Goal: Task Accomplishment & Management: Use online tool/utility

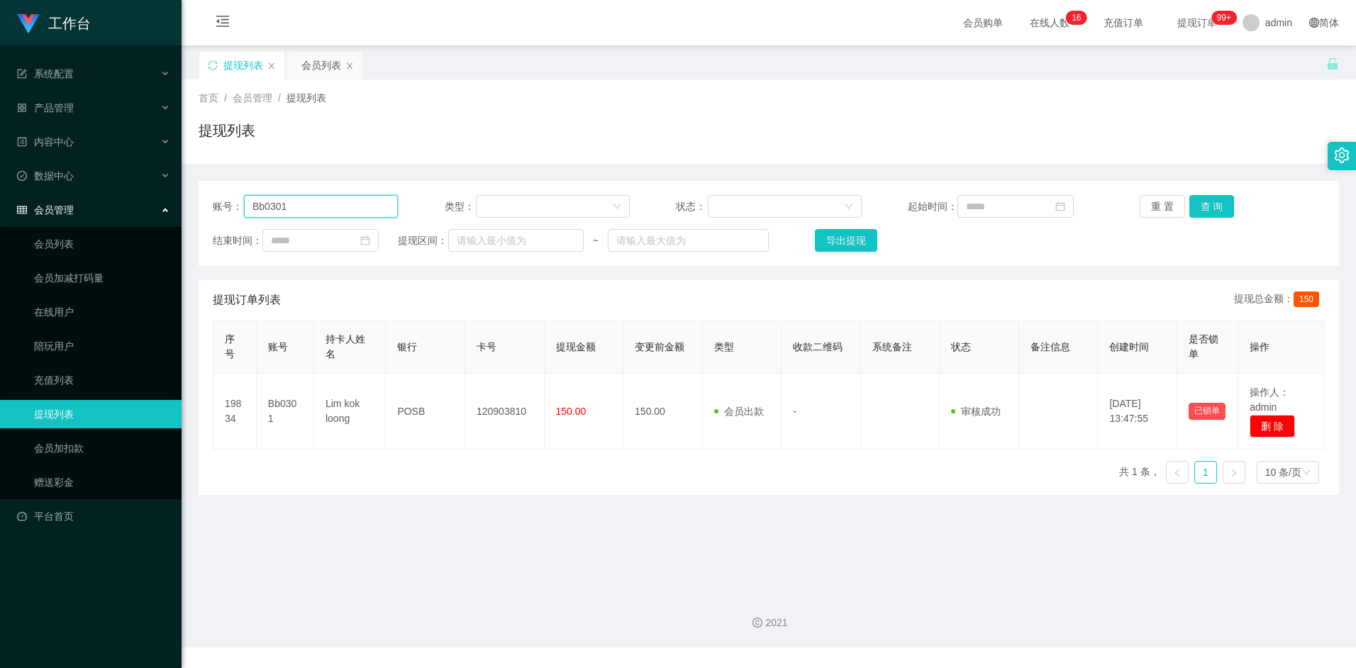
click at [336, 213] on input "Bb0301" at bounding box center [321, 206] width 154 height 23
click at [1224, 203] on button "查 询" at bounding box center [1211, 206] width 45 height 23
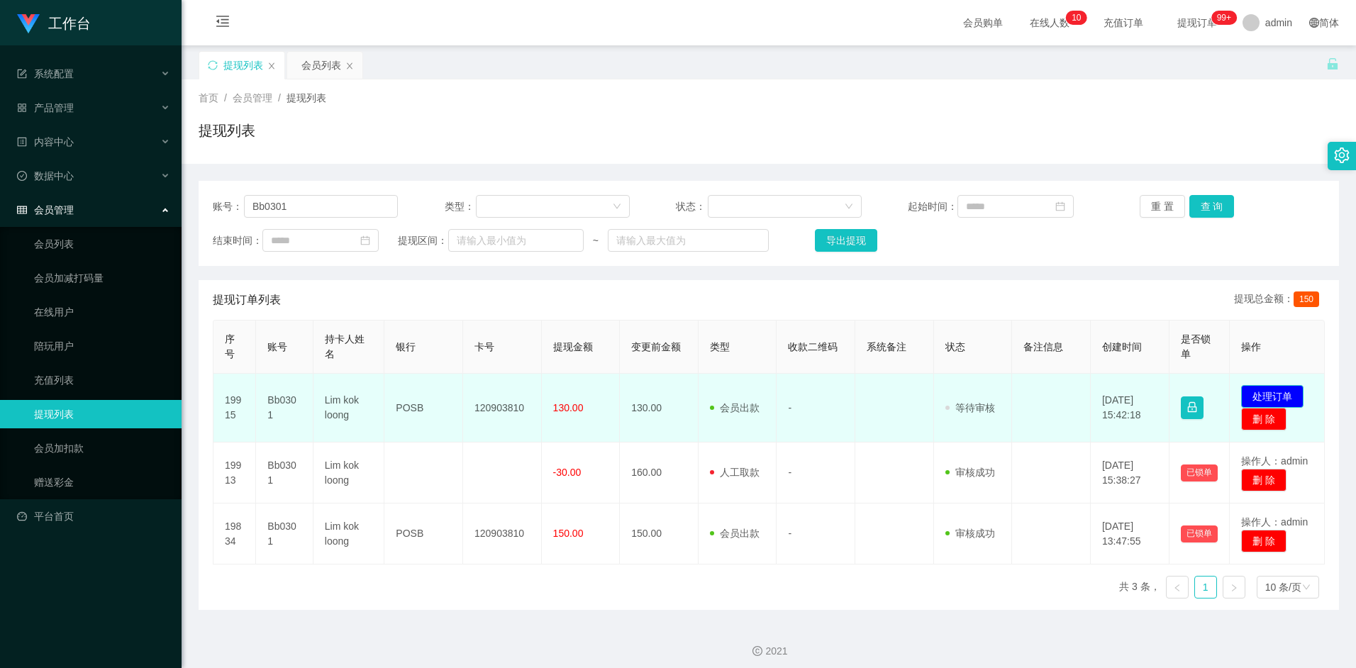
click at [1288, 395] on button "处理订单" at bounding box center [1272, 396] width 62 height 23
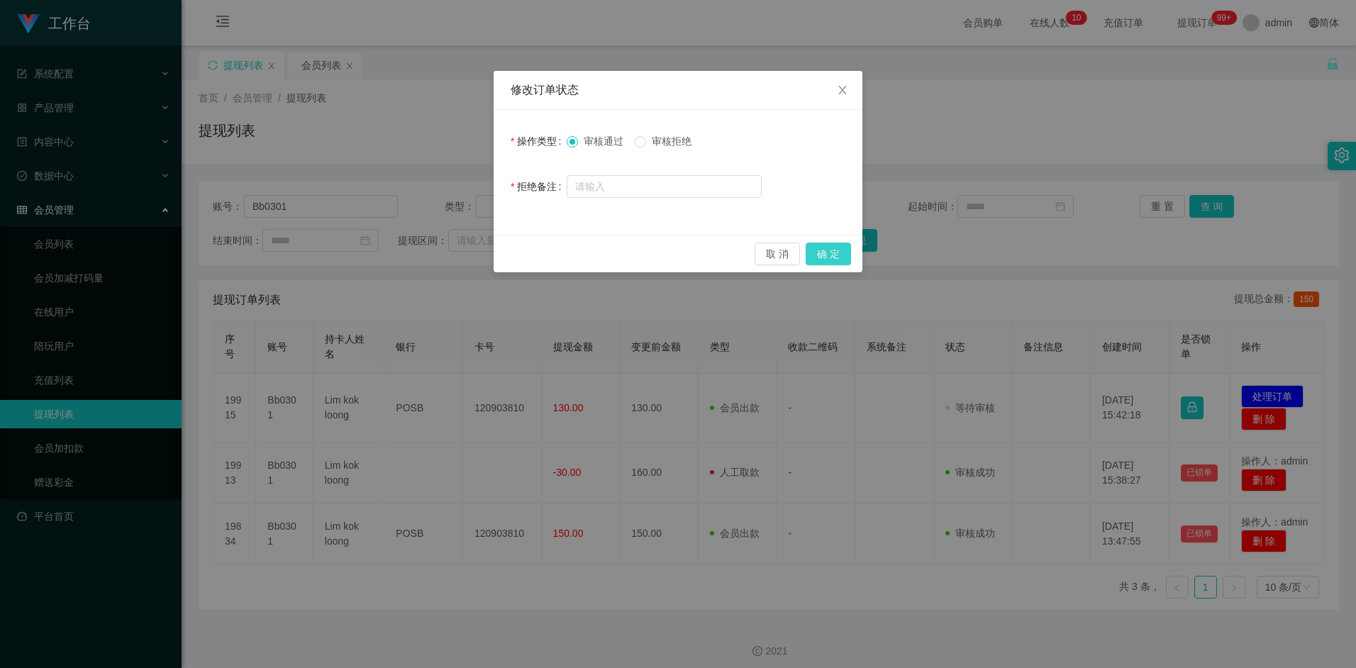
click at [819, 246] on button "确 定" at bounding box center [828, 254] width 45 height 23
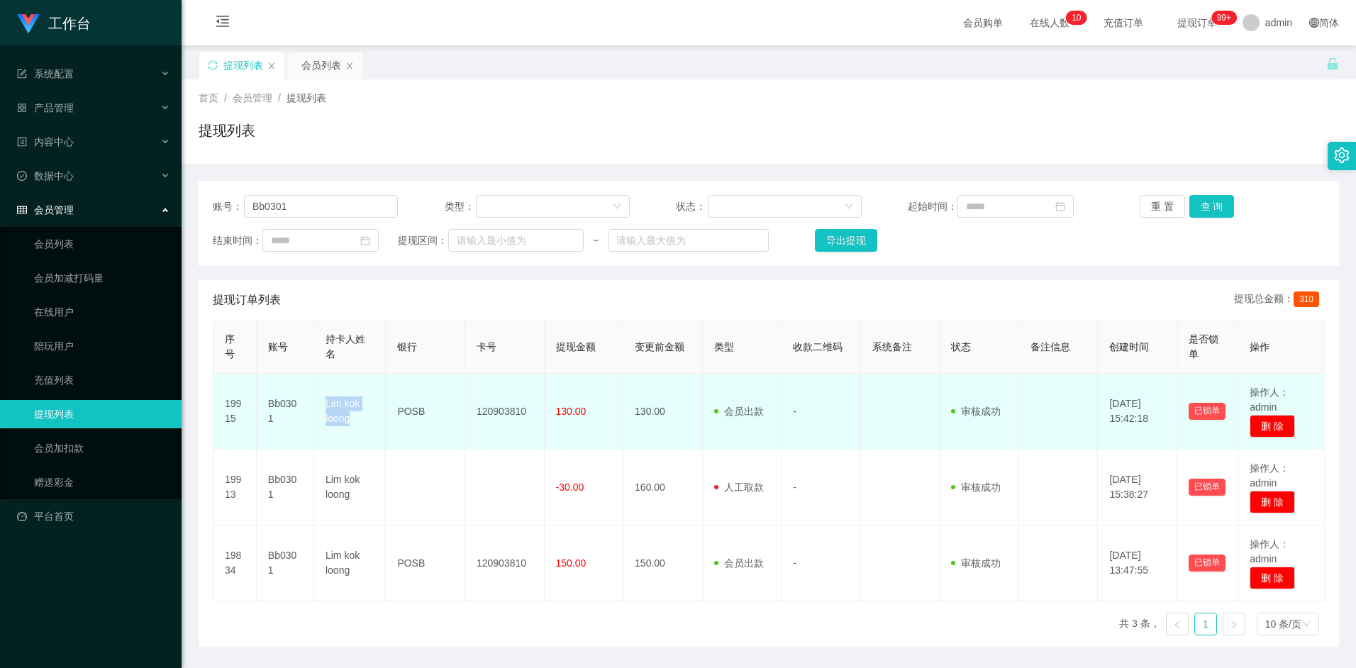
drag, startPoint x: 326, startPoint y: 401, endPoint x: 354, endPoint y: 421, distance: 34.5
click at [354, 421] on td "Lim kok loong" at bounding box center [350, 412] width 72 height 76
copy td "Lim kok loong"
click at [344, 406] on td "Lim kok loong" at bounding box center [350, 412] width 72 height 76
click at [328, 401] on td "Lim kok loong" at bounding box center [350, 412] width 72 height 76
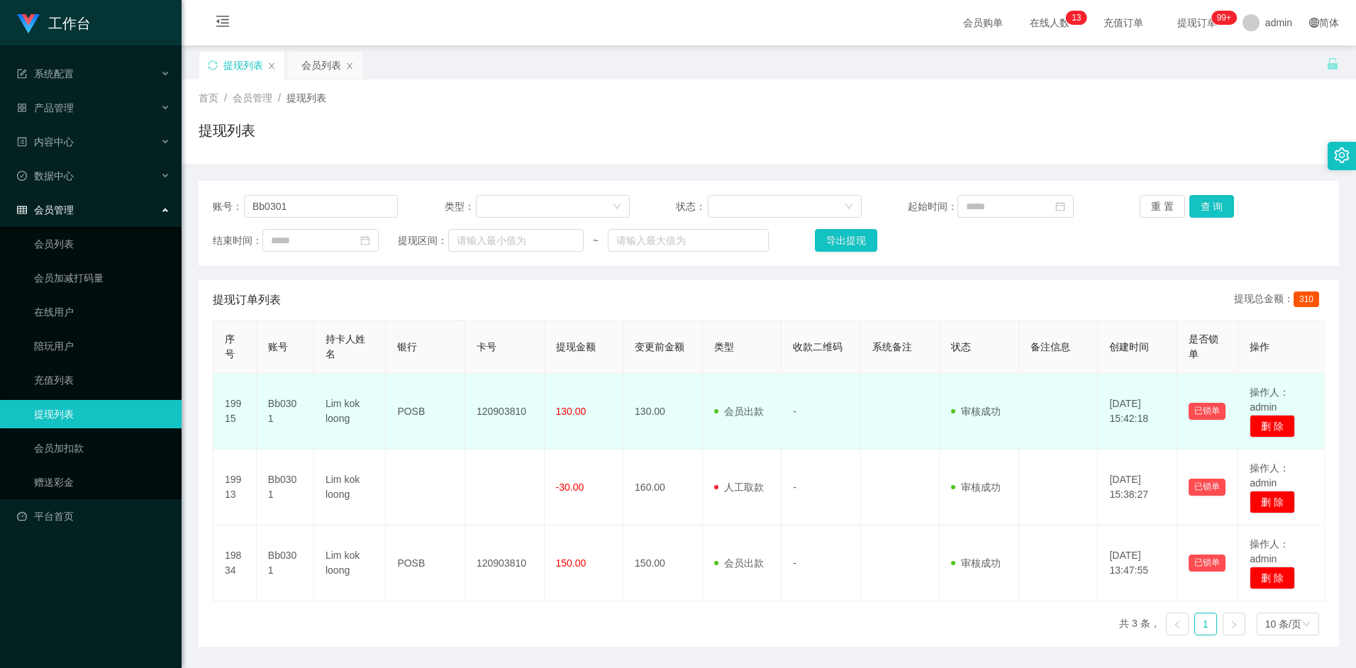
click at [334, 403] on td "Lim kok loong" at bounding box center [350, 412] width 72 height 76
copy td "Lim kok loong"
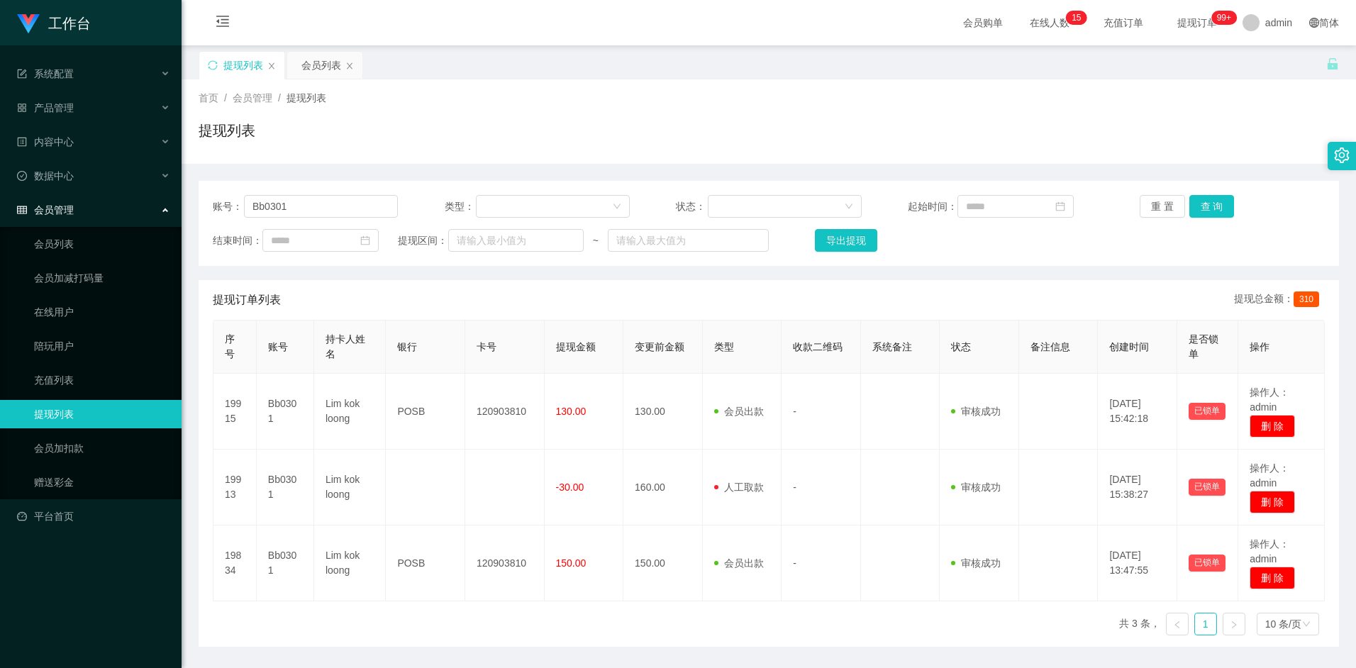
drag, startPoint x: 1253, startPoint y: 3, endPoint x: 1282, endPoint y: -72, distance: 79.7
click at [1282, 0] on html "工作台 系统配置 产品管理 内容中心 数据中心 会员管理 会员列表 会员加减打码量 在线用户 陪玩用户 充值列表 提现列表 会员加扣款 赠送彩金 平台首页 保…" at bounding box center [678, 334] width 1356 height 668
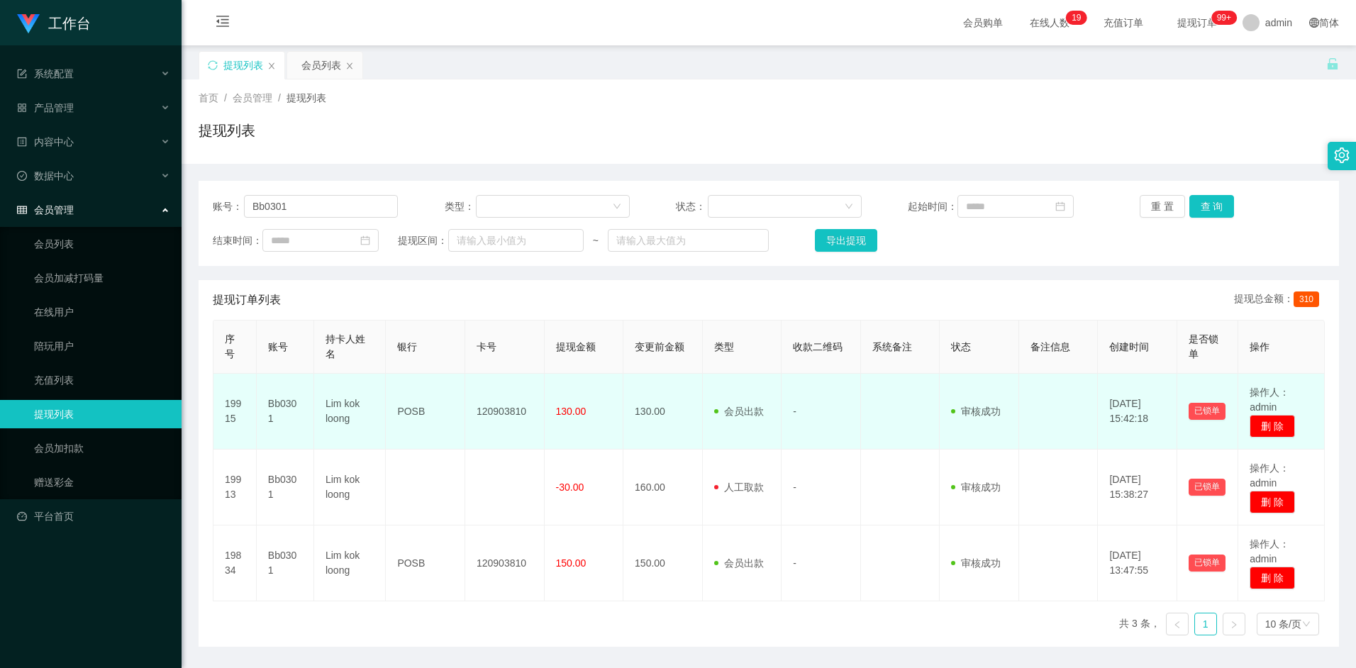
click at [505, 412] on td "120903810" at bounding box center [504, 412] width 79 height 76
copy td "120903810"
drag, startPoint x: 501, startPoint y: 409, endPoint x: 516, endPoint y: 414, distance: 15.0
click at [501, 409] on td "120903810" at bounding box center [504, 412] width 79 height 76
